Goal: Task Accomplishment & Management: Use online tool/utility

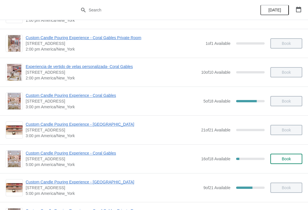
scroll to position [319, 0]
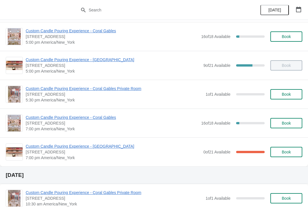
click at [74, 117] on span "Custom Candle Pouring Experience - Coral Gables" at bounding box center [112, 117] width 173 height 6
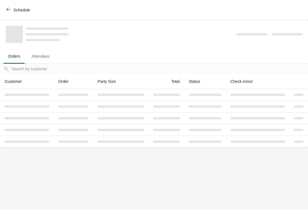
scroll to position [0, 0]
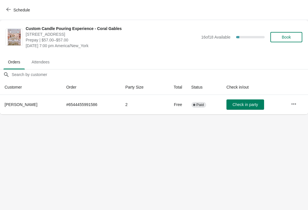
click at [12, 11] on span "Schedule" at bounding box center [18, 9] width 23 height 5
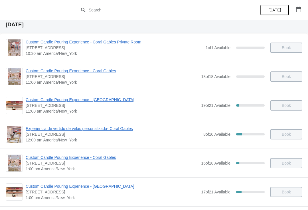
scroll to position [19, 0]
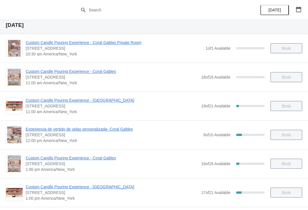
click at [88, 71] on span "Custom Candle Pouring Experience - Coral Gables" at bounding box center [112, 72] width 173 height 6
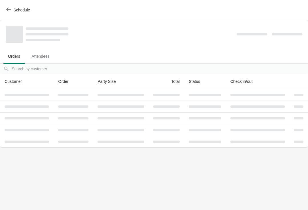
click at [9, 6] on button "Schedule" at bounding box center [19, 10] width 32 height 10
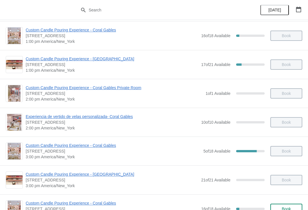
scroll to position [222, 0]
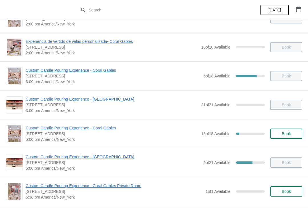
click at [111, 126] on span "Custom Candle Pouring Experience - Coral Gables" at bounding box center [112, 128] width 173 height 6
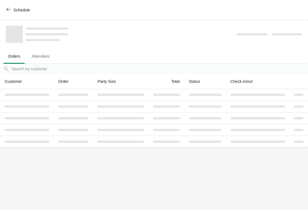
click at [7, 11] on icon "button" at bounding box center [8, 9] width 5 height 5
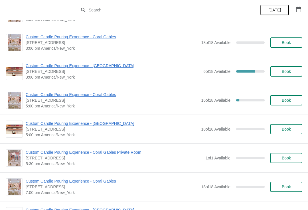
scroll to position [665, 0]
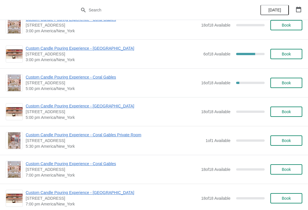
click at [106, 75] on span "Custom Candle Pouring Experience - Coral Gables" at bounding box center [112, 77] width 173 height 6
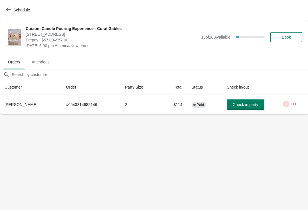
click at [13, 9] on span "Schedule" at bounding box center [21, 10] width 17 height 5
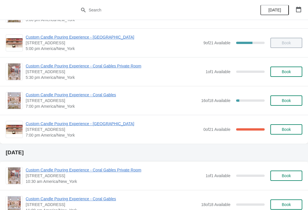
scroll to position [334, 0]
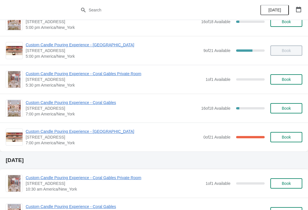
click at [94, 103] on span "Custom Candle Pouring Experience - Coral Gables" at bounding box center [112, 103] width 173 height 6
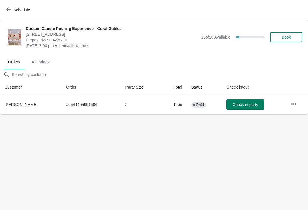
scroll to position [0, 0]
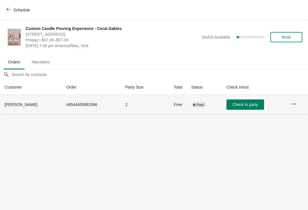
click at [62, 111] on td "# 6544455991586" at bounding box center [91, 104] width 59 height 19
click at [74, 108] on td "# 6544455991586" at bounding box center [91, 104] width 59 height 19
click at [298, 106] on button "button" at bounding box center [294, 104] width 10 height 10
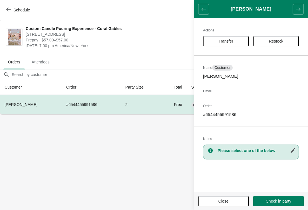
click at [137, 120] on body "Schedule Custom Candle Pouring Experience - Coral Gables [STREET_ADDRESS] Prepa…" at bounding box center [154, 105] width 308 height 210
click at [152, 124] on body "Schedule Custom Candle Pouring Experience - Coral Gables [STREET_ADDRESS] Prepa…" at bounding box center [154, 105] width 308 height 210
click at [149, 144] on body "Schedule Custom Candle Pouring Experience - Coral Gables [STREET_ADDRESS] Prepa…" at bounding box center [154, 105] width 308 height 210
click at [153, 147] on body "Schedule Custom Candle Pouring Experience - Coral Gables [STREET_ADDRESS] Prepa…" at bounding box center [154, 105] width 308 height 210
click at [26, 7] on button "Schedule" at bounding box center [19, 10] width 32 height 10
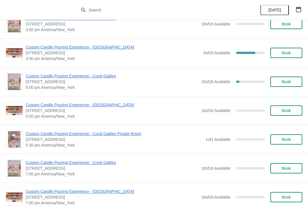
scroll to position [666, 0]
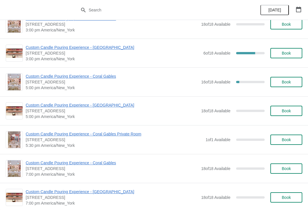
click at [96, 79] on span "Custom Candle Pouring Experience - Coral Gables" at bounding box center [112, 76] width 173 height 6
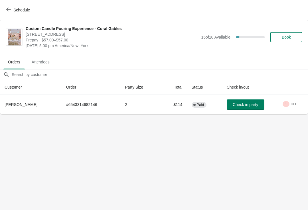
scroll to position [0, 0]
click at [292, 104] on icon "button" at bounding box center [294, 104] width 6 height 6
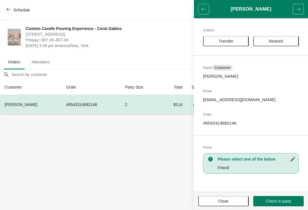
click at [233, 41] on span "Transfer" at bounding box center [226, 41] width 15 height 5
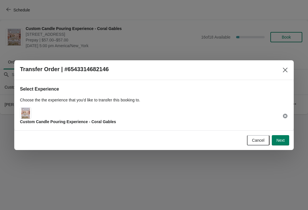
click at [146, 115] on div "Custom Candle Pouring Experience - Coral Gables" at bounding box center [154, 115] width 268 height 17
click at [33, 109] on div "Custom Candle Pouring Experience - Coral Gables" at bounding box center [68, 115] width 96 height 17
click at [25, 113] on img at bounding box center [25, 113] width 9 height 11
click at [25, 114] on img at bounding box center [25, 113] width 9 height 11
click at [283, 140] on span "Next" at bounding box center [281, 140] width 8 height 5
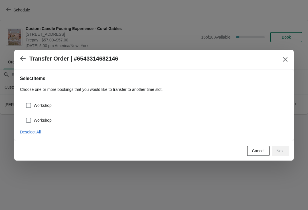
click at [29, 121] on span at bounding box center [28, 120] width 5 height 5
click at [26, 118] on input "Workshop" at bounding box center [26, 118] width 0 height 0
checkbox input "true"
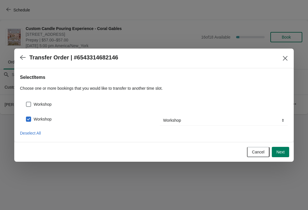
click at [23, 101] on div "Workshop" at bounding box center [154, 102] width 268 height 13
click at [30, 103] on span at bounding box center [28, 104] width 5 height 5
click at [26, 102] on input "Workshop" at bounding box center [26, 102] width 0 height 0
checkbox input "true"
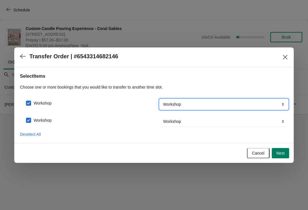
click at [195, 106] on select "Workshop" at bounding box center [224, 104] width 128 height 10
click at [279, 154] on span "Next" at bounding box center [281, 153] width 8 height 5
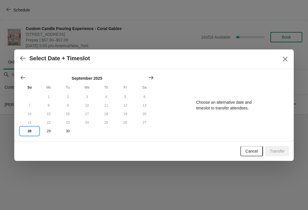
click at [29, 130] on button "28" at bounding box center [29, 131] width 19 height 9
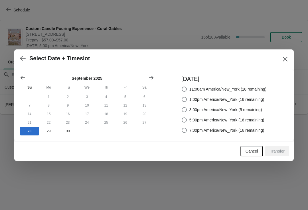
click at [176, 131] on div "[DATE] 11:00am America/New_York (18 remaining) 1:00pm America/New_York (16 rema…" at bounding box center [221, 105] width 91 height 61
click at [182, 129] on span at bounding box center [184, 130] width 5 height 5
click at [182, 128] on input "7:00pm America/New_York (16 remaining)" at bounding box center [182, 128] width 0 height 0
radio input "true"
click at [276, 152] on span "Transfer" at bounding box center [277, 151] width 15 height 5
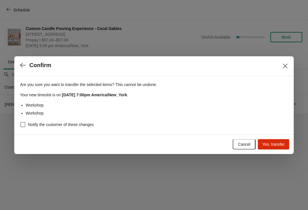
click at [271, 142] on span "Yes, transfer" at bounding box center [274, 144] width 22 height 5
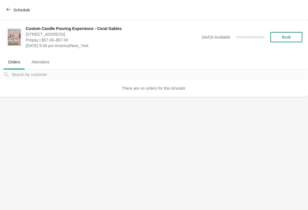
click at [24, 7] on button "Schedule" at bounding box center [19, 10] width 32 height 10
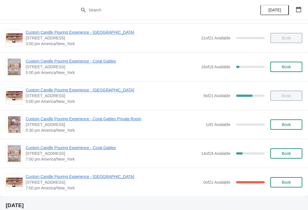
scroll to position [292, 0]
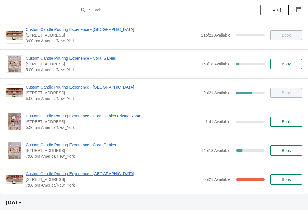
click at [97, 144] on span "Custom Candle Pouring Experience - Coral Gables" at bounding box center [112, 145] width 173 height 6
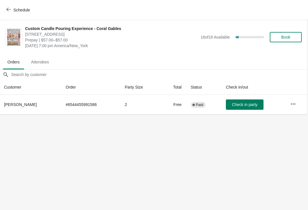
scroll to position [0, 0]
click at [47, 64] on span "Attendees" at bounding box center [40, 62] width 27 height 10
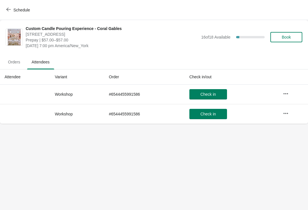
click at [17, 63] on span "Orders" at bounding box center [13, 62] width 21 height 10
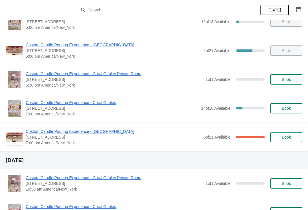
scroll to position [367, 0]
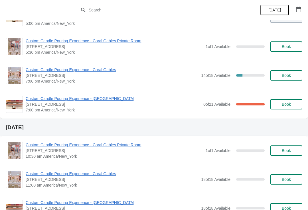
click at [33, 71] on span "Custom Candle Pouring Experience - Coral Gables" at bounding box center [112, 70] width 173 height 6
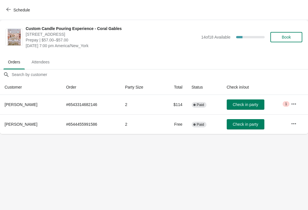
click at [242, 103] on span "Check in party" at bounding box center [245, 104] width 25 height 5
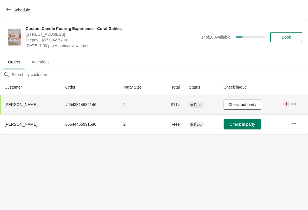
click at [290, 124] on button "button" at bounding box center [294, 123] width 10 height 10
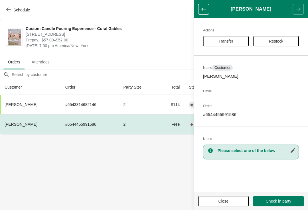
click at [148, 147] on body "Schedule Custom Candle Pouring Experience - Coral Gables 154 Giralda Avenue, Co…" at bounding box center [154, 105] width 308 height 210
click at [94, 132] on td "# 6544455991586" at bounding box center [90, 124] width 58 height 20
click at [91, 125] on td "# 6544455991586" at bounding box center [90, 124] width 58 height 20
click at [157, 197] on body "Schedule Custom Candle Pouring Experience - Coral Gables 154 Giralda Avenue, Co…" at bounding box center [154, 105] width 308 height 210
click at [34, 172] on body "Schedule Custom Candle Pouring Experience - Coral Gables 154 Giralda Avenue, Co…" at bounding box center [154, 105] width 308 height 210
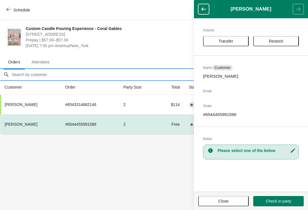
click at [62, 73] on input "Orders filter search" at bounding box center [159, 74] width 297 height 10
click at [15, 13] on button "Schedule" at bounding box center [19, 10] width 32 height 10
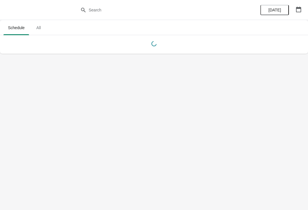
click at [10, 7] on div at bounding box center [154, 10] width 308 height 20
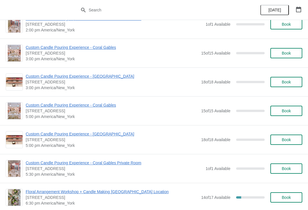
scroll to position [1052, 0]
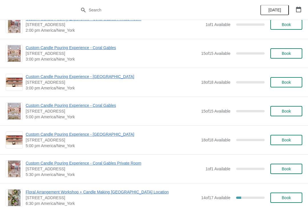
click at [109, 134] on span "Custom Candle Pouring Experience - [GEOGRAPHIC_DATA]" at bounding box center [112, 134] width 173 height 6
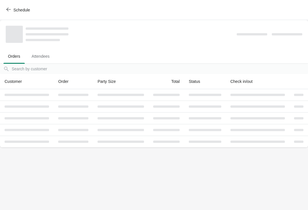
scroll to position [0, 0]
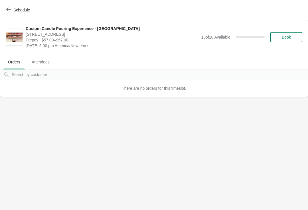
click at [13, 9] on span "Schedule" at bounding box center [18, 9] width 23 height 5
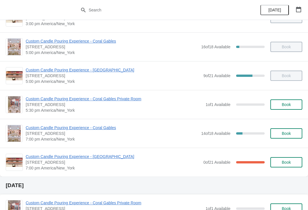
scroll to position [310, 0]
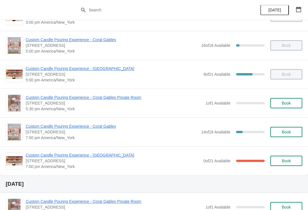
click at [89, 128] on span "Custom Candle Pouring Experience - Coral Gables" at bounding box center [112, 126] width 173 height 6
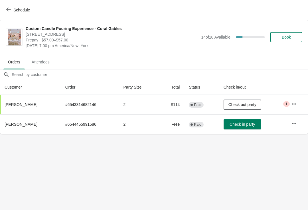
scroll to position [0, 0]
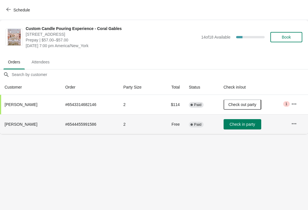
click at [55, 125] on th "[PERSON_NAME]" at bounding box center [30, 124] width 61 height 20
